Goal: Entertainment & Leisure: Consume media (video, audio)

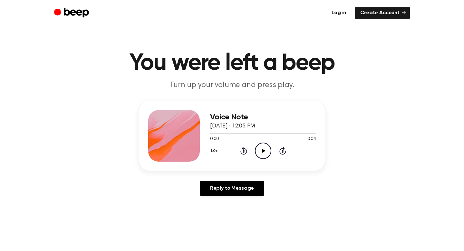
click at [267, 151] on icon "Play Audio" at bounding box center [263, 150] width 16 height 16
click at [262, 152] on icon at bounding box center [264, 150] width 4 height 4
click at [259, 151] on icon "Play Audio" at bounding box center [263, 150] width 16 height 16
click at [263, 145] on icon "Play Audio" at bounding box center [263, 150] width 16 height 16
click at [265, 151] on icon "Play Audio" at bounding box center [263, 150] width 16 height 16
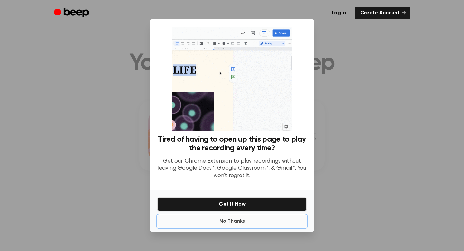
click at [236, 221] on button "No Thanks" at bounding box center [231, 221] width 149 height 13
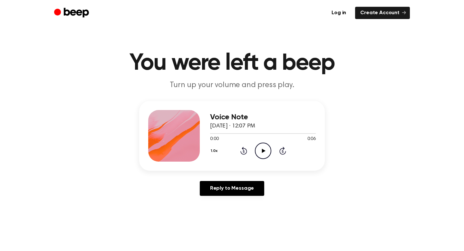
click at [263, 154] on icon "Play Audio" at bounding box center [263, 150] width 16 height 16
click at [267, 154] on icon "Play Audio" at bounding box center [263, 150] width 16 height 16
click at [265, 151] on icon "Play Audio" at bounding box center [263, 150] width 16 height 16
click at [263, 153] on icon "Play Audio" at bounding box center [263, 150] width 16 height 16
click at [262, 149] on icon at bounding box center [264, 150] width 4 height 4
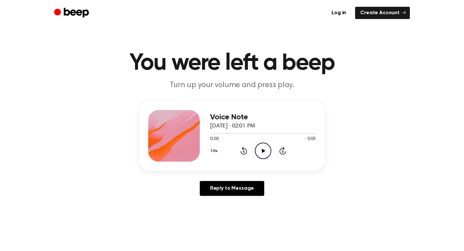
click at [262, 145] on icon "Play Audio" at bounding box center [263, 150] width 16 height 16
click at [269, 149] on icon "Play Audio" at bounding box center [263, 150] width 16 height 16
click at [260, 151] on icon "Play Audio" at bounding box center [263, 150] width 16 height 16
click at [261, 152] on icon "Play Audio" at bounding box center [263, 150] width 16 height 16
click at [267, 143] on icon "Play Audio" at bounding box center [263, 150] width 16 height 16
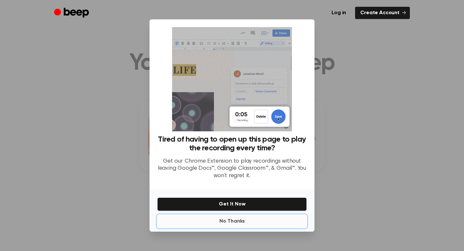
click at [231, 221] on button "No Thanks" at bounding box center [231, 221] width 149 height 13
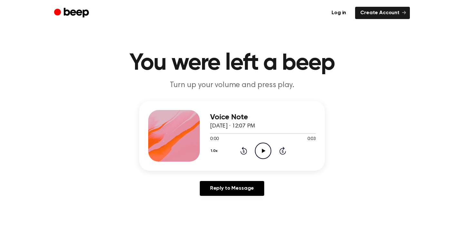
click at [260, 145] on icon "Play Audio" at bounding box center [263, 150] width 16 height 16
click at [257, 150] on icon "Play Audio" at bounding box center [263, 150] width 16 height 16
